Goal: Transaction & Acquisition: Obtain resource

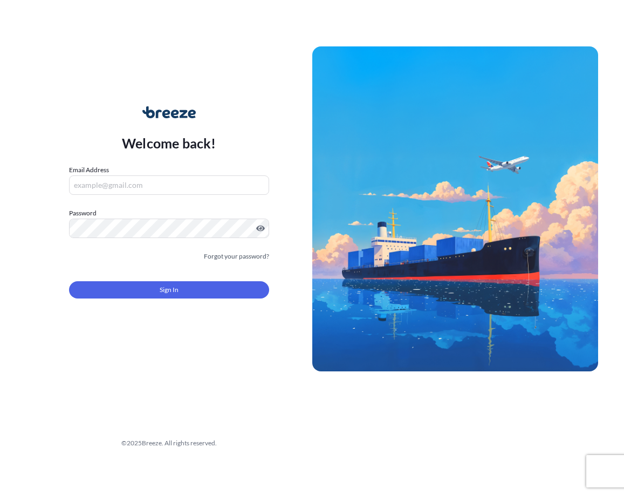
type input "[EMAIL_ADDRESS][DOMAIN_NAME]"
click at [130, 182] on input "[EMAIL_ADDRESS][DOMAIN_NAME]" at bounding box center [169, 184] width 200 height 19
click at [210, 276] on div "Sign In" at bounding box center [169, 287] width 200 height 24
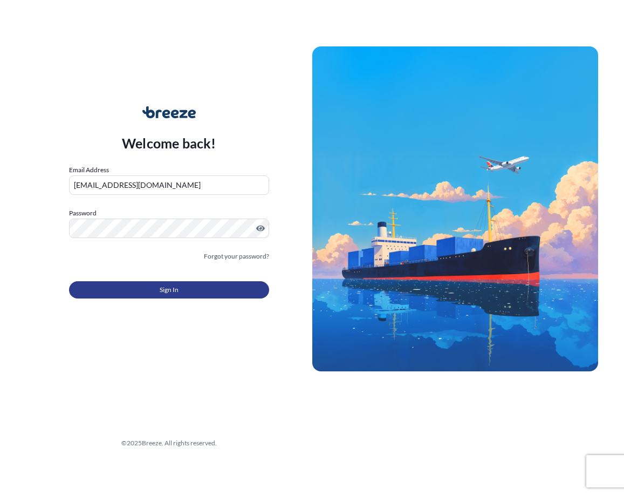
click at [211, 286] on button "Sign In" at bounding box center [169, 289] width 200 height 17
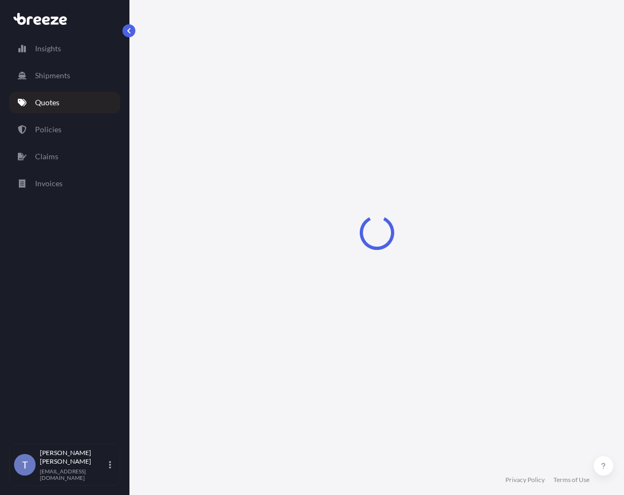
click at [507, 329] on div "Loading" at bounding box center [376, 232] width 451 height 464
select select "Road"
select select "1"
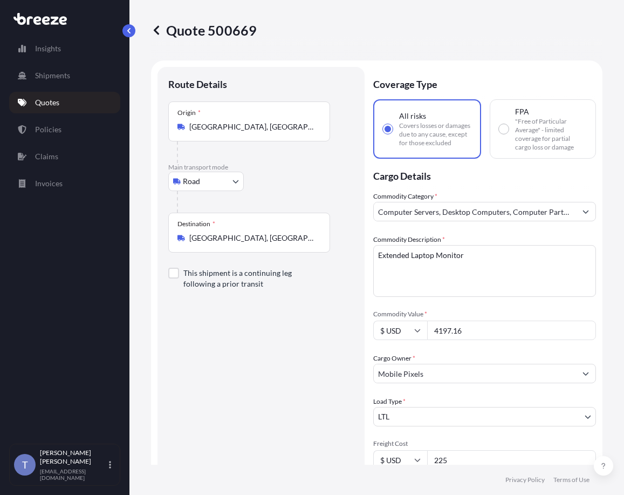
click at [149, 268] on div "Quote 500669 Route Details Place of loading Road Road Rail Origin * [GEOGRAPHIC…" at bounding box center [376, 232] width 495 height 464
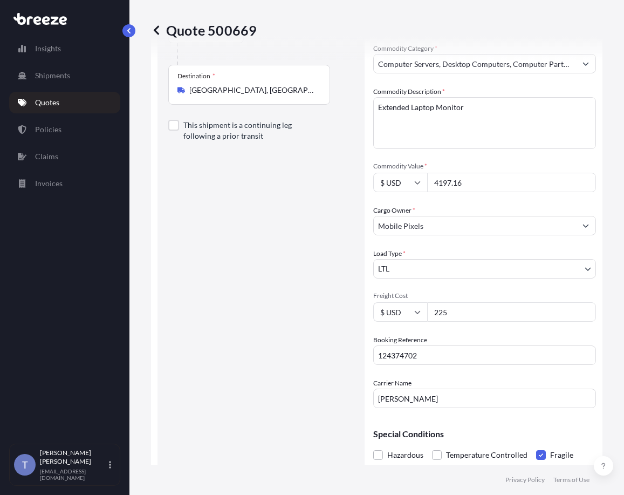
scroll to position [162, 0]
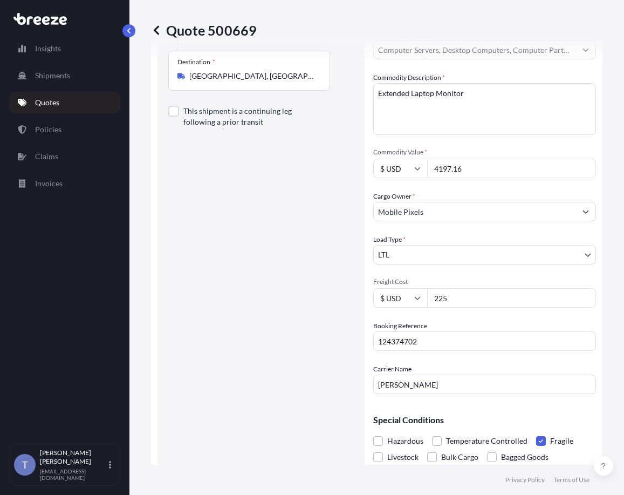
click at [144, 221] on div "Quote 500669 Route Details Place of loading Road Road Rail Origin * [GEOGRAPHIC…" at bounding box center [376, 232] width 495 height 464
click at [156, 170] on form "Route Details Place of loading Road Road Rail Origin * [GEOGRAPHIC_DATA] Main t…" at bounding box center [376, 204] width 451 height 611
drag, startPoint x: 151, startPoint y: 264, endPoint x: 174, endPoint y: 245, distance: 29.9
click at [151, 264] on form "Route Details Place of loading Road Road Rail Origin * [GEOGRAPHIC_DATA] Main t…" at bounding box center [376, 204] width 451 height 611
click at [460, 233] on div "Commodity Category * Computer Servers, Desktop Computers, Computer Parts, Perip…" at bounding box center [484, 211] width 223 height 365
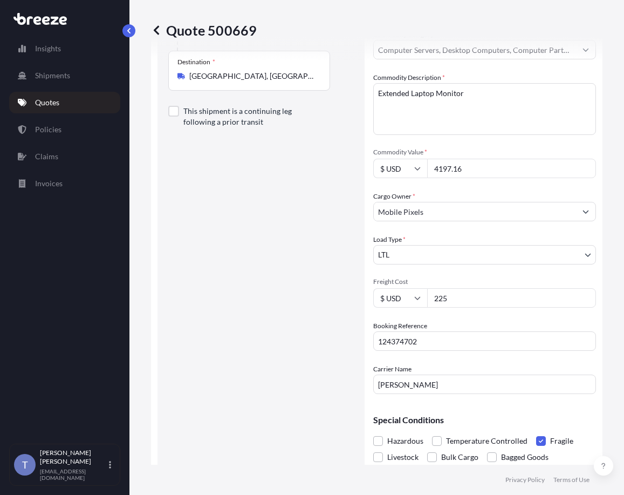
click at [454, 187] on div "Commodity Category * Computer Servers, Desktop Computers, Computer Parts, Perip…" at bounding box center [484, 211] width 223 height 365
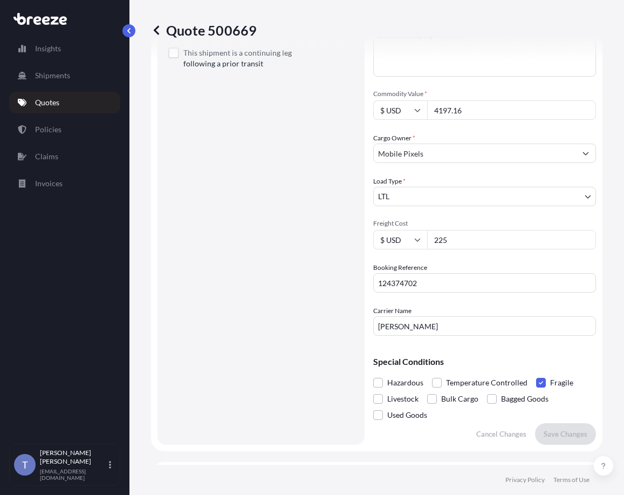
scroll to position [324, 0]
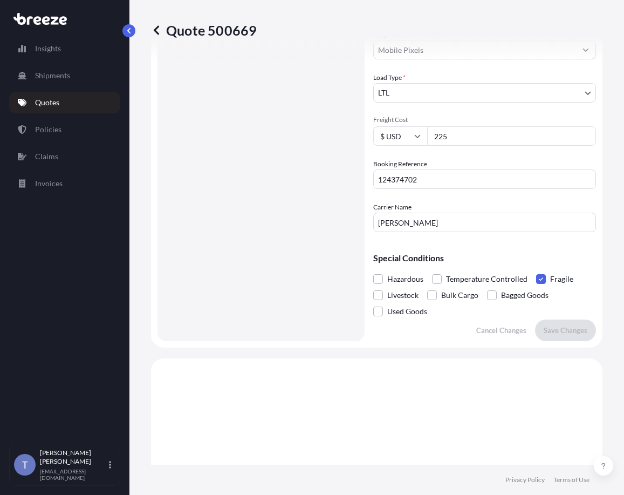
click at [151, 295] on form "Route Details Place of loading Road Road Rail Origin * [GEOGRAPHIC_DATA] Main t…" at bounding box center [376, 42] width 451 height 611
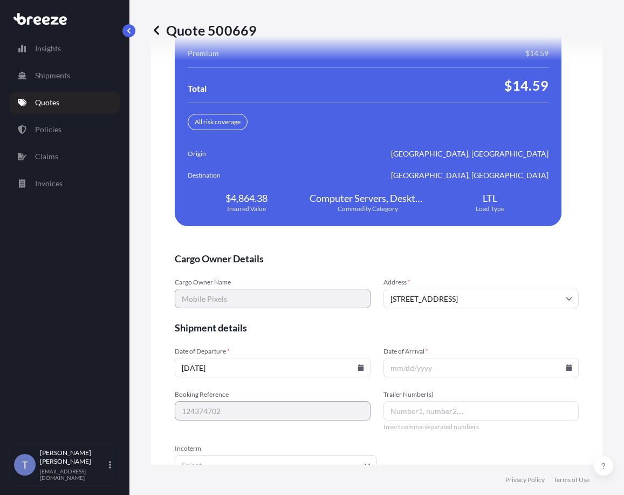
scroll to position [2466, 0]
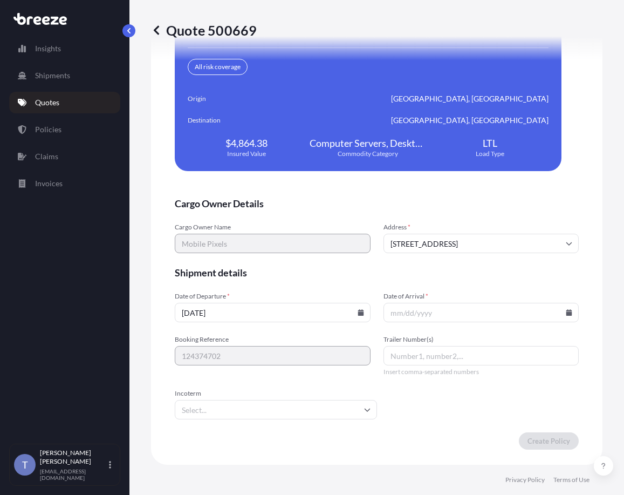
click at [217, 254] on form "Cargo Owner Details Cargo Owner Name Mobile Pixels Address * [STREET_ADDRESS] S…" at bounding box center [377, 323] width 404 height 252
click at [256, 311] on input "[DATE]" at bounding box center [273, 312] width 196 height 19
click at [358, 312] on icon at bounding box center [361, 312] width 6 height 6
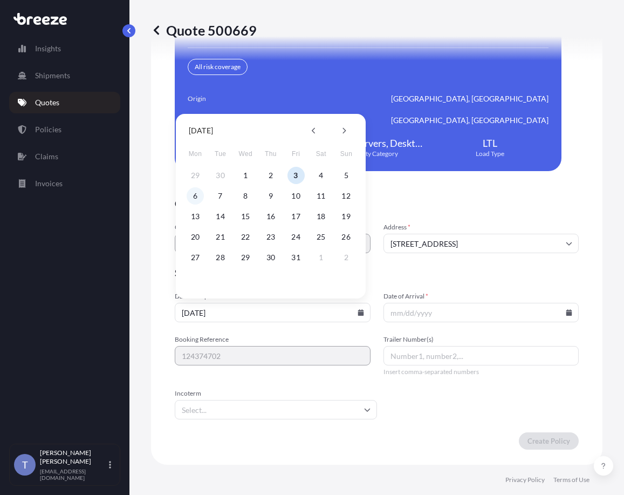
click at [189, 197] on button "6" at bounding box center [195, 195] width 17 height 17
type input "[DATE]"
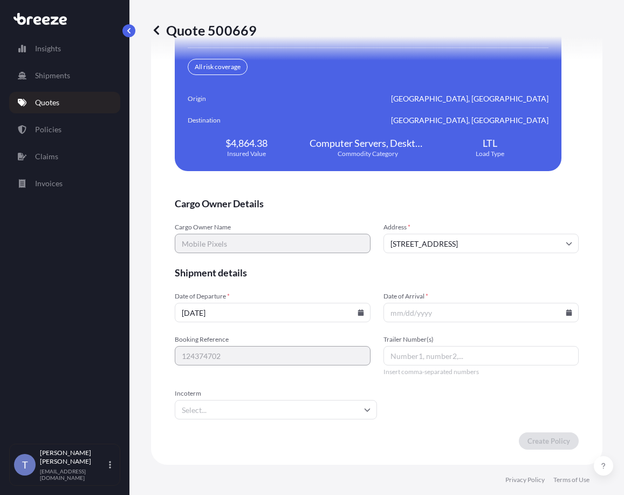
click at [405, 314] on input "Date of Arrival *" at bounding box center [482, 312] width 196 height 19
click at [155, 374] on div "We just need a few more details before we issue the policy Cargo Owner Details …" at bounding box center [376, 178] width 451 height 571
click at [388, 314] on input "Date of Arrival *" at bounding box center [482, 312] width 196 height 19
click at [566, 313] on icon at bounding box center [569, 312] width 6 height 6
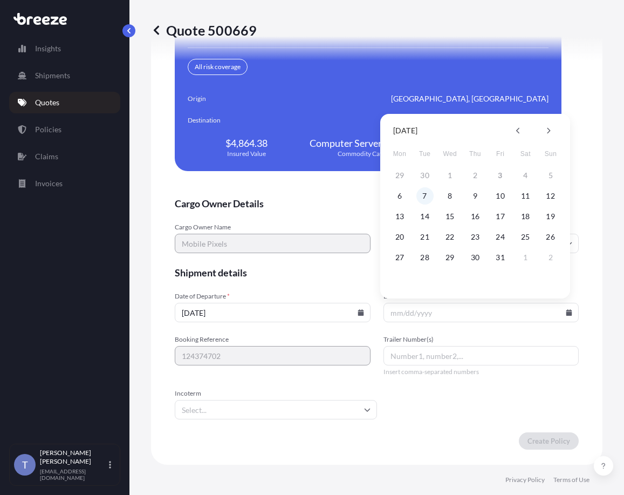
click at [420, 191] on button "7" at bounding box center [424, 195] width 17 height 17
type input "[DATE]"
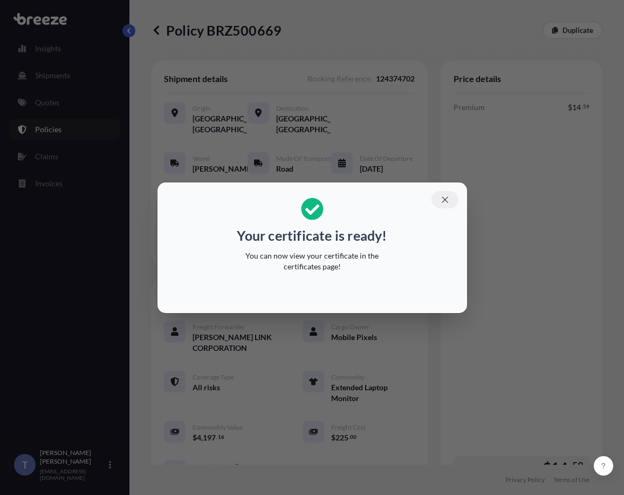
click at [450, 203] on button "button" at bounding box center [445, 199] width 27 height 17
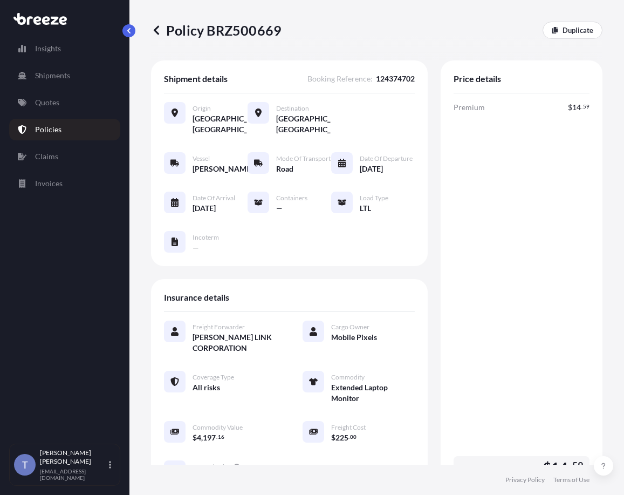
click at [483, 87] on div "Price details" at bounding box center [522, 83] width 136 height 20
click at [365, 115] on div "Origin [GEOGRAPHIC_DATA], [GEOGRAPHIC_DATA] [GEOGRAPHIC_DATA] [GEOGRAPHIC_DATA]…" at bounding box center [289, 118] width 251 height 33
click at [235, 31] on p "Policy BRZ500669" at bounding box center [216, 30] width 131 height 17
copy p "BRZ500669"
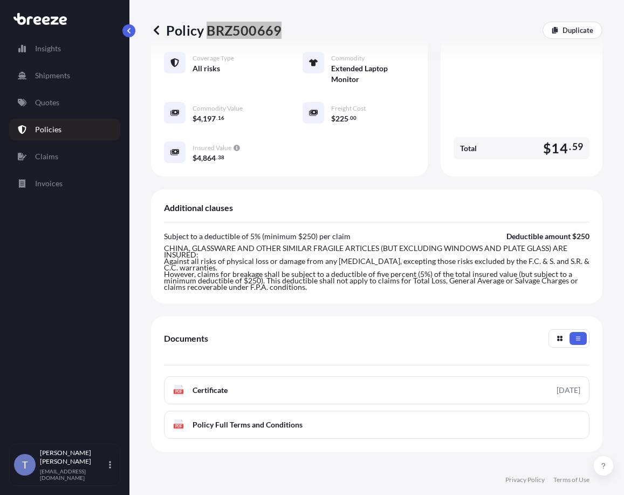
scroll to position [429, 0]
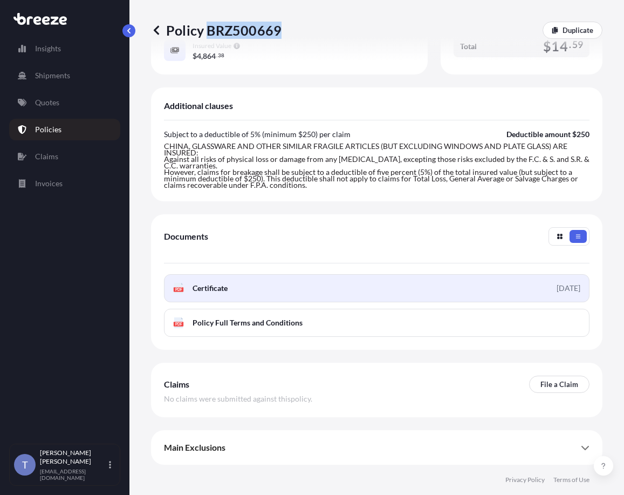
click at [284, 294] on link "PDF Certificate [DATE]" at bounding box center [377, 288] width 426 height 28
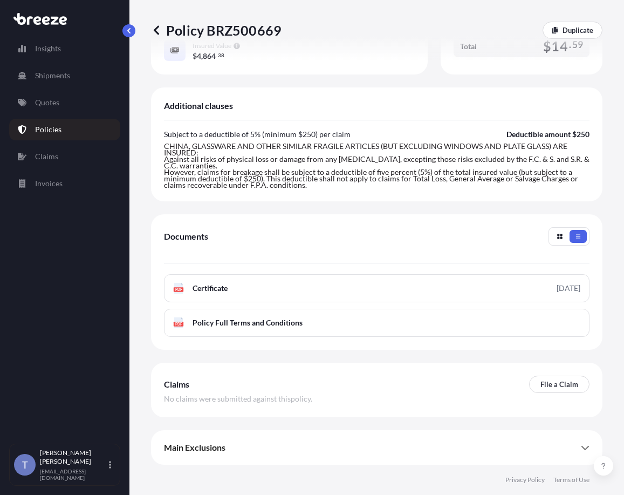
click at [594, 206] on div "Policy BRZ500669 Duplicate Shipment details Booking Reference : 124374702 Origi…" at bounding box center [376, 232] width 495 height 464
click at [512, 92] on div "Additional clauses Subject to a deductible of 5% (minimum $250) per claim Deduc…" at bounding box center [376, 144] width 451 height 114
